Goal: Find specific page/section: Find specific page/section

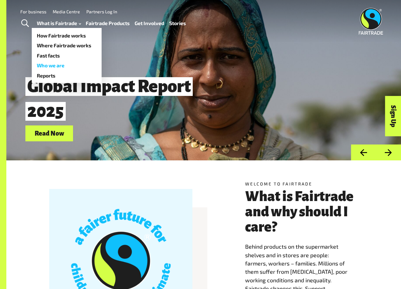
click at [60, 65] on link "Who we are" at bounding box center [67, 65] width 70 height 10
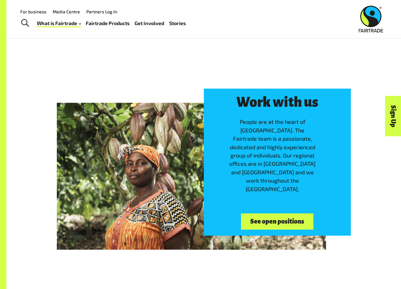
scroll to position [839, 0]
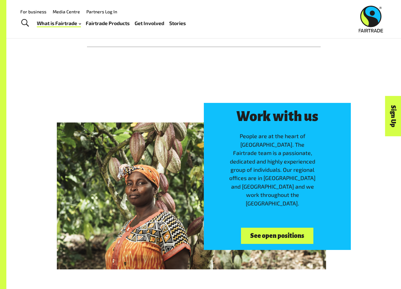
click at [287, 237] on link "See open positions" at bounding box center [277, 236] width 72 height 16
